Goal: Find specific page/section: Find specific page/section

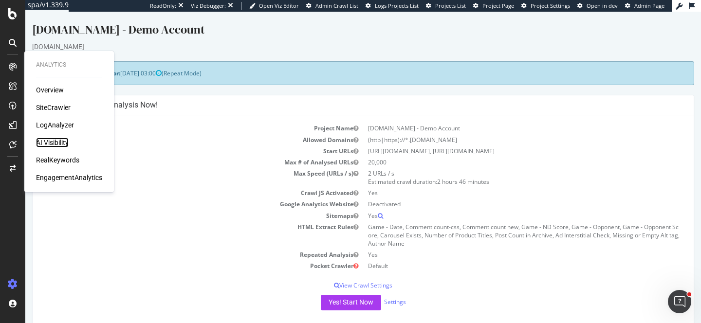
click at [55, 143] on div "AI Visibility" at bounding box center [52, 143] width 33 height 10
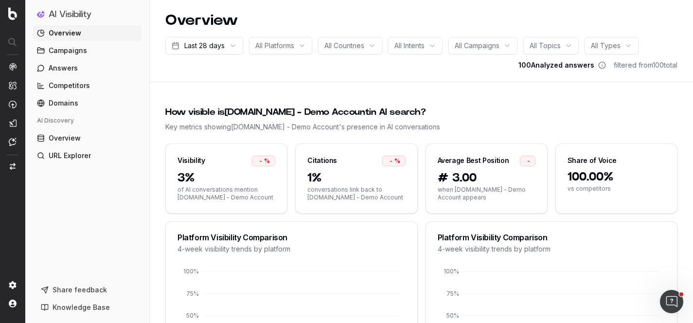
scroll to position [200, 0]
